Goal: Find contact information: Obtain details needed to contact an individual or organization

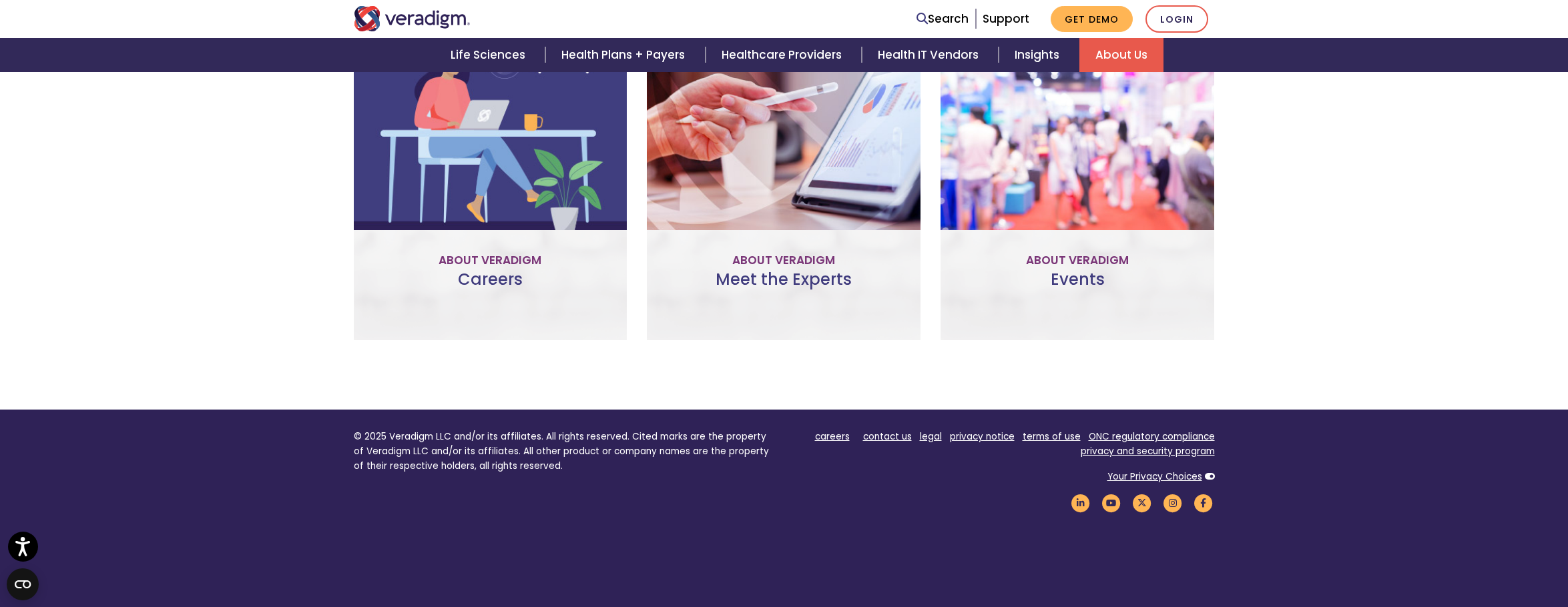
scroll to position [1023, 0]
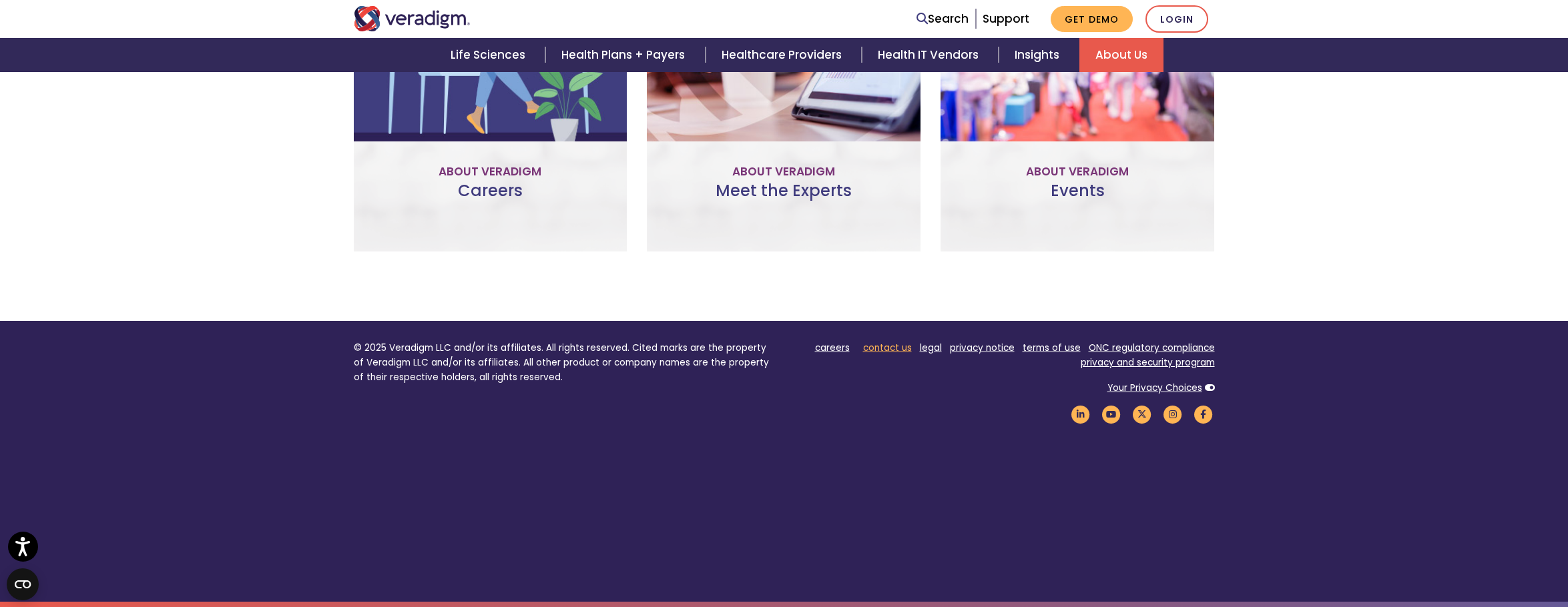
click at [889, 348] on link "contact us" at bounding box center [887, 348] width 49 height 12
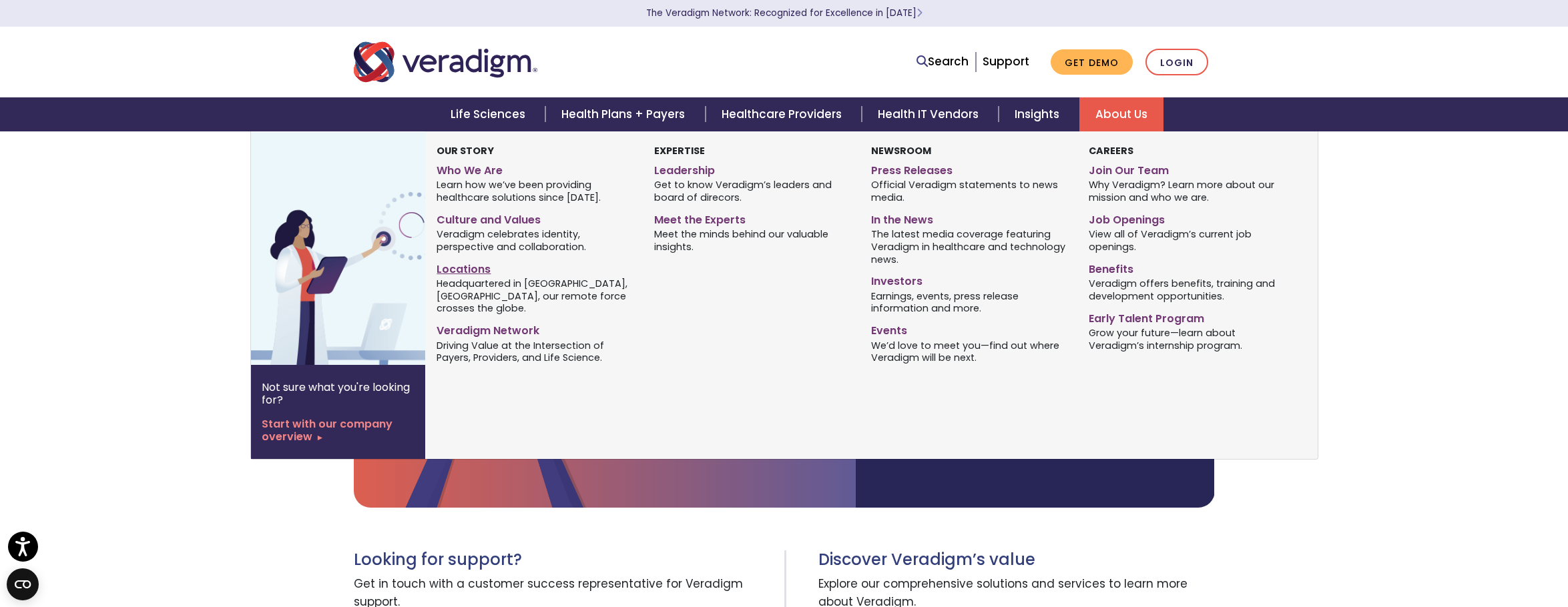
click at [460, 272] on link "Locations" at bounding box center [535, 267] width 197 height 19
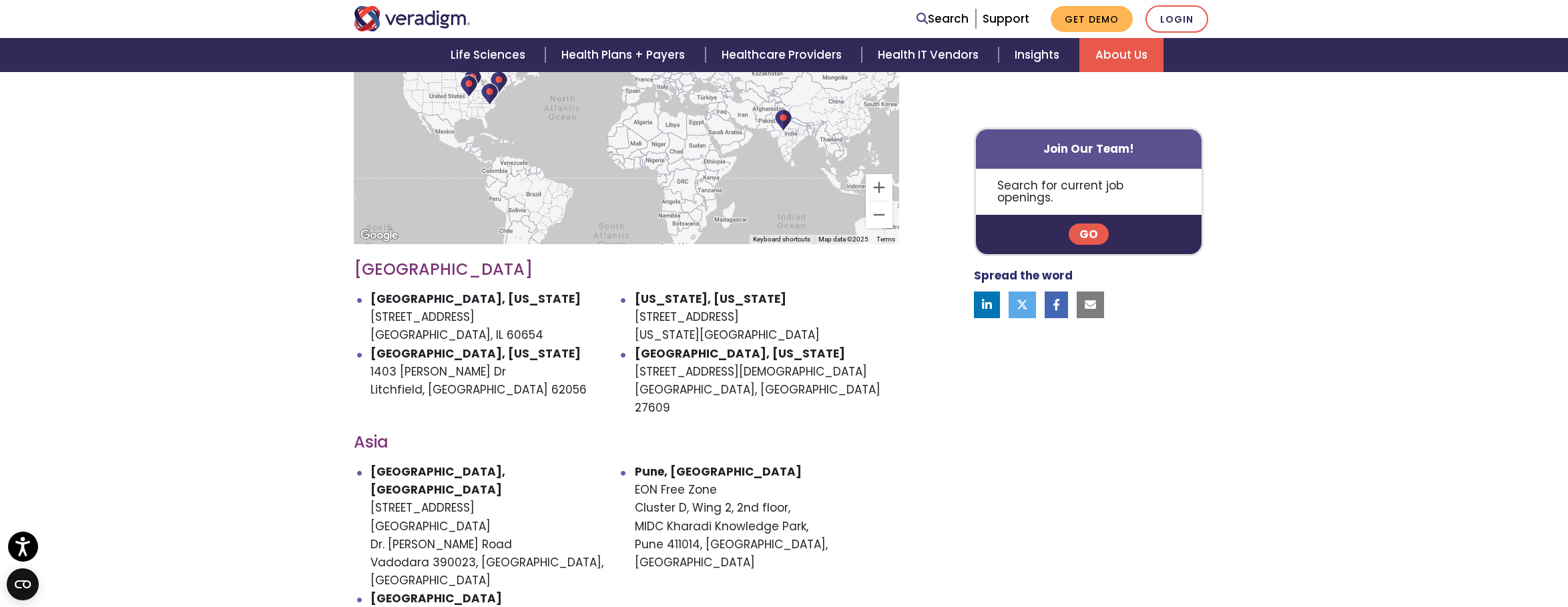
scroll to position [601, 0]
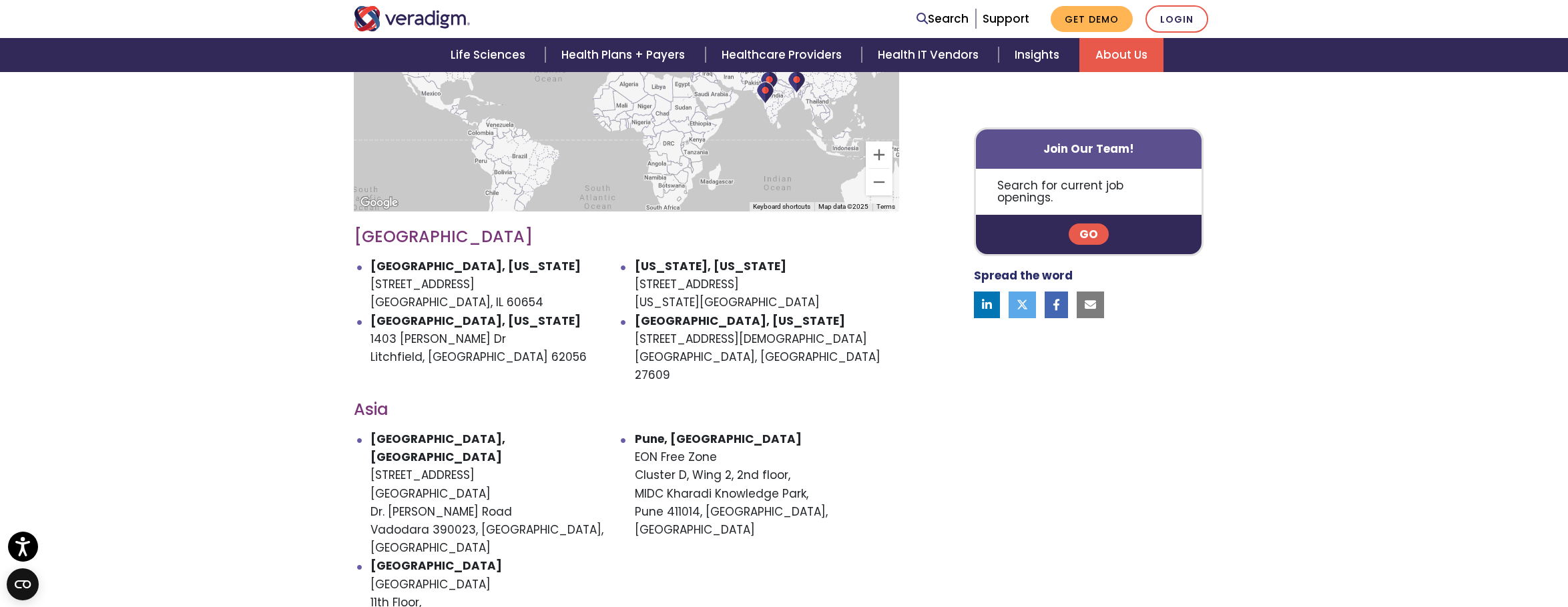
click at [377, 265] on li "Chicago, Illinois 222 W Merchandise Mart Plaza Chicago, IL 60654" at bounding box center [502, 285] width 265 height 55
drag, startPoint x: 377, startPoint y: 265, endPoint x: 458, endPoint y: 281, distance: 82.6
click at [458, 281] on li "Chicago, Illinois 222 W Merchandise Mart Plaza Chicago, IL 60654" at bounding box center [502, 285] width 265 height 55
copy li "222 W Merchandise Mart Plaza Chicago, IL 60654"
